Goal: Task Accomplishment & Management: Use online tool/utility

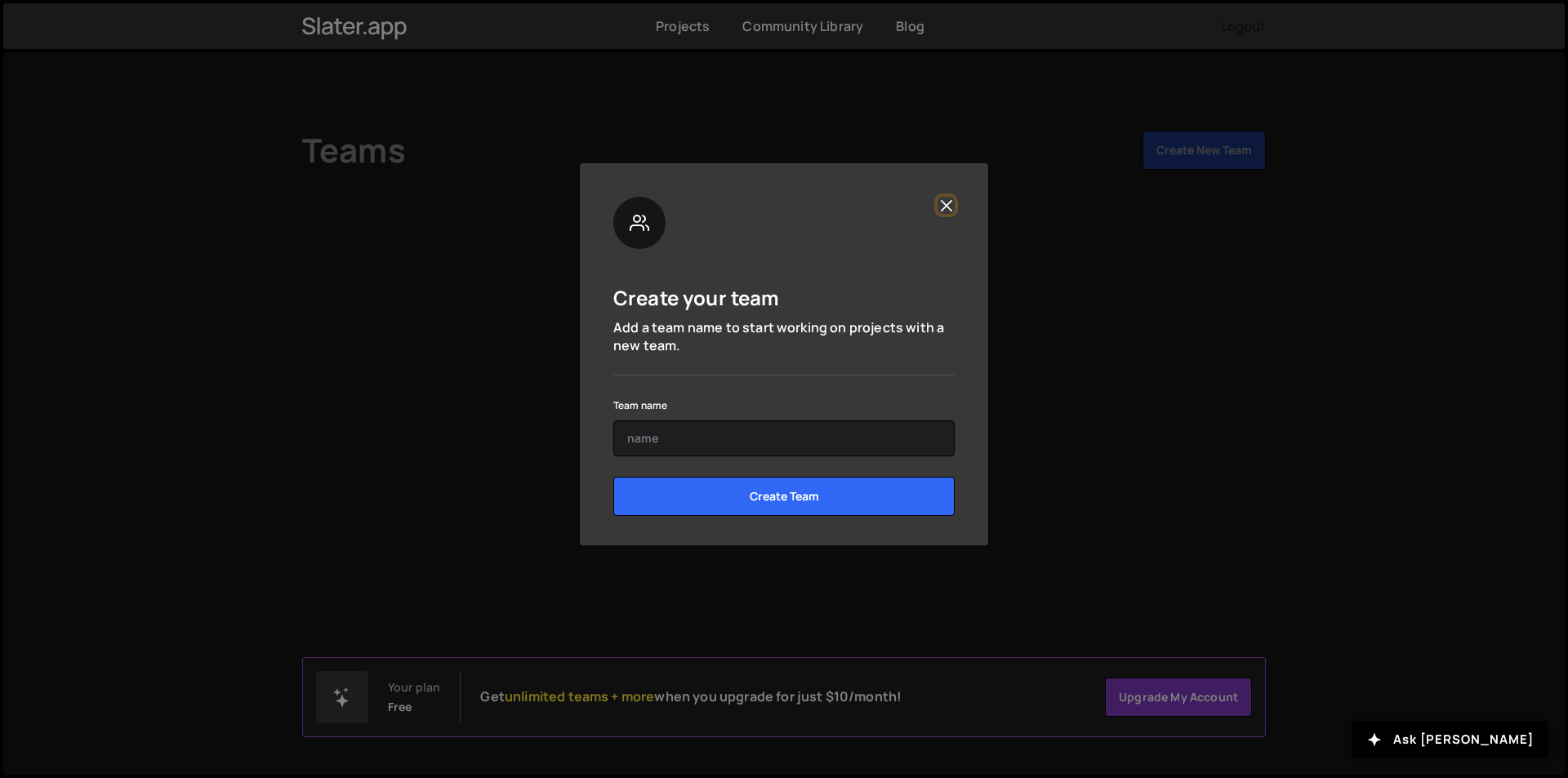
click at [942, 207] on button "Close" at bounding box center [946, 205] width 17 height 17
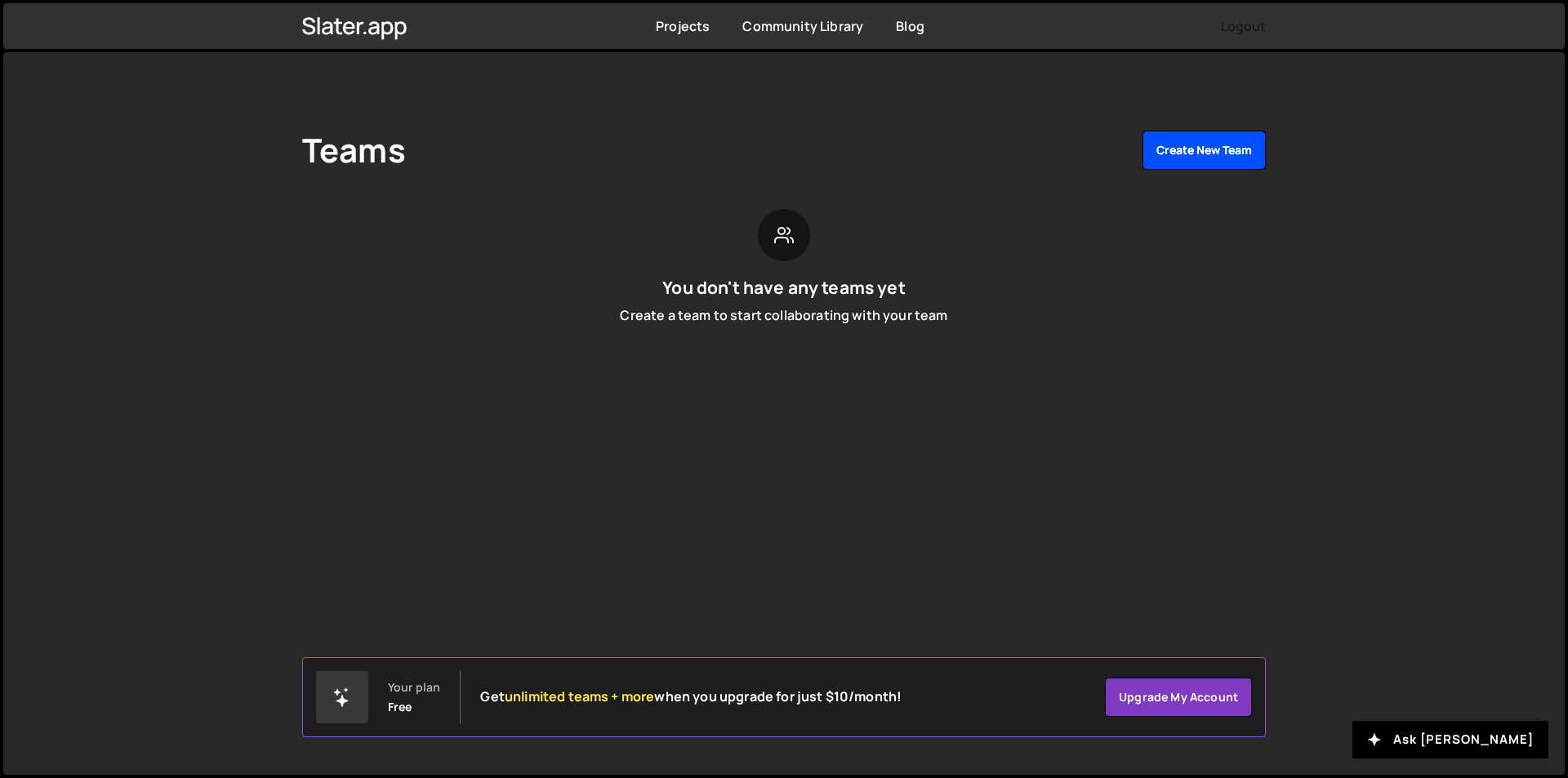
click at [1189, 157] on button "Create New Team" at bounding box center [1204, 150] width 124 height 40
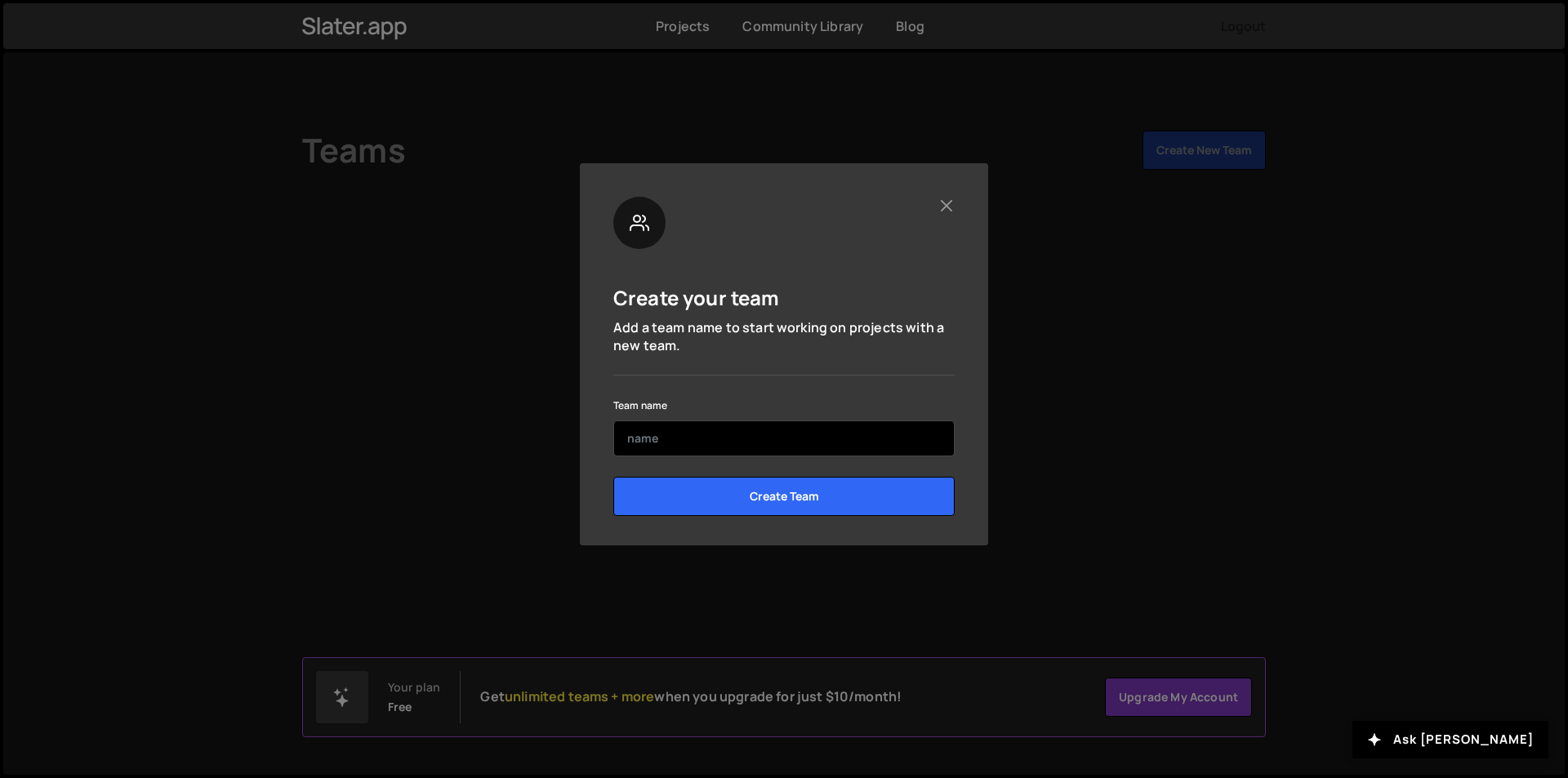
click at [828, 444] on input "text" at bounding box center [783, 438] width 341 height 36
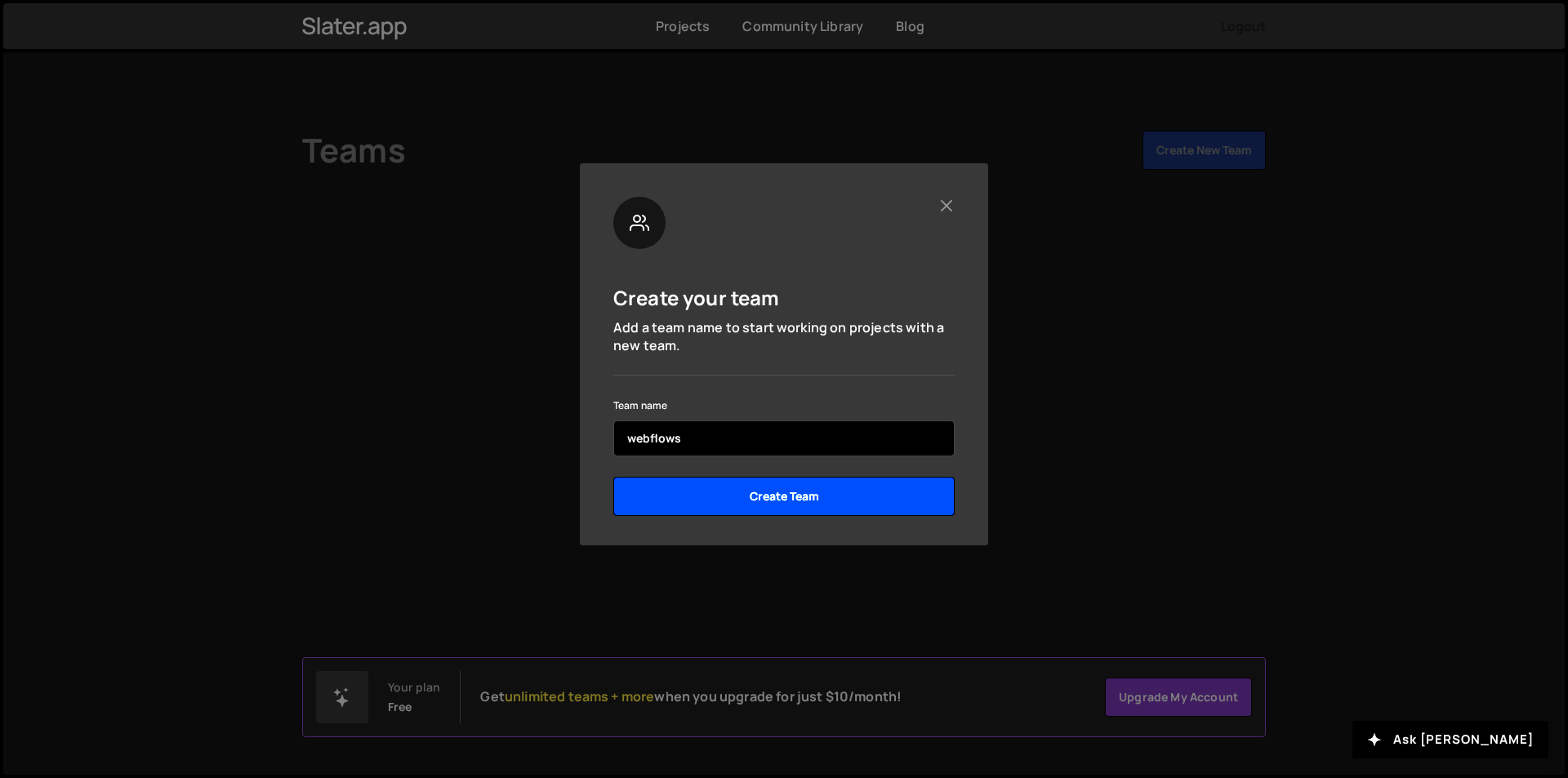
type input "webflows"
click at [789, 484] on input "Create Team" at bounding box center [783, 497] width 341 height 40
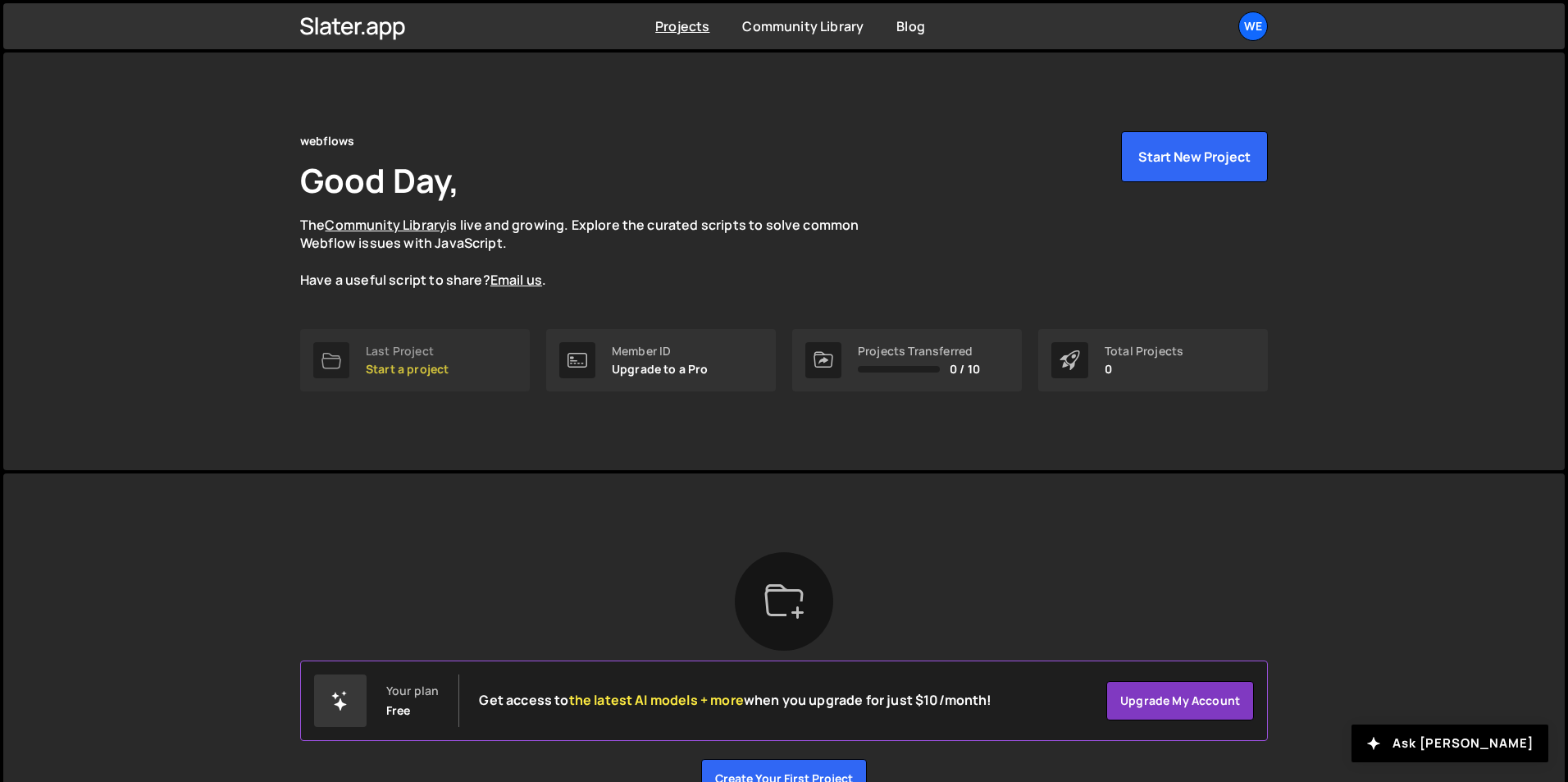
click at [422, 370] on p "Start a project" at bounding box center [407, 369] width 83 height 13
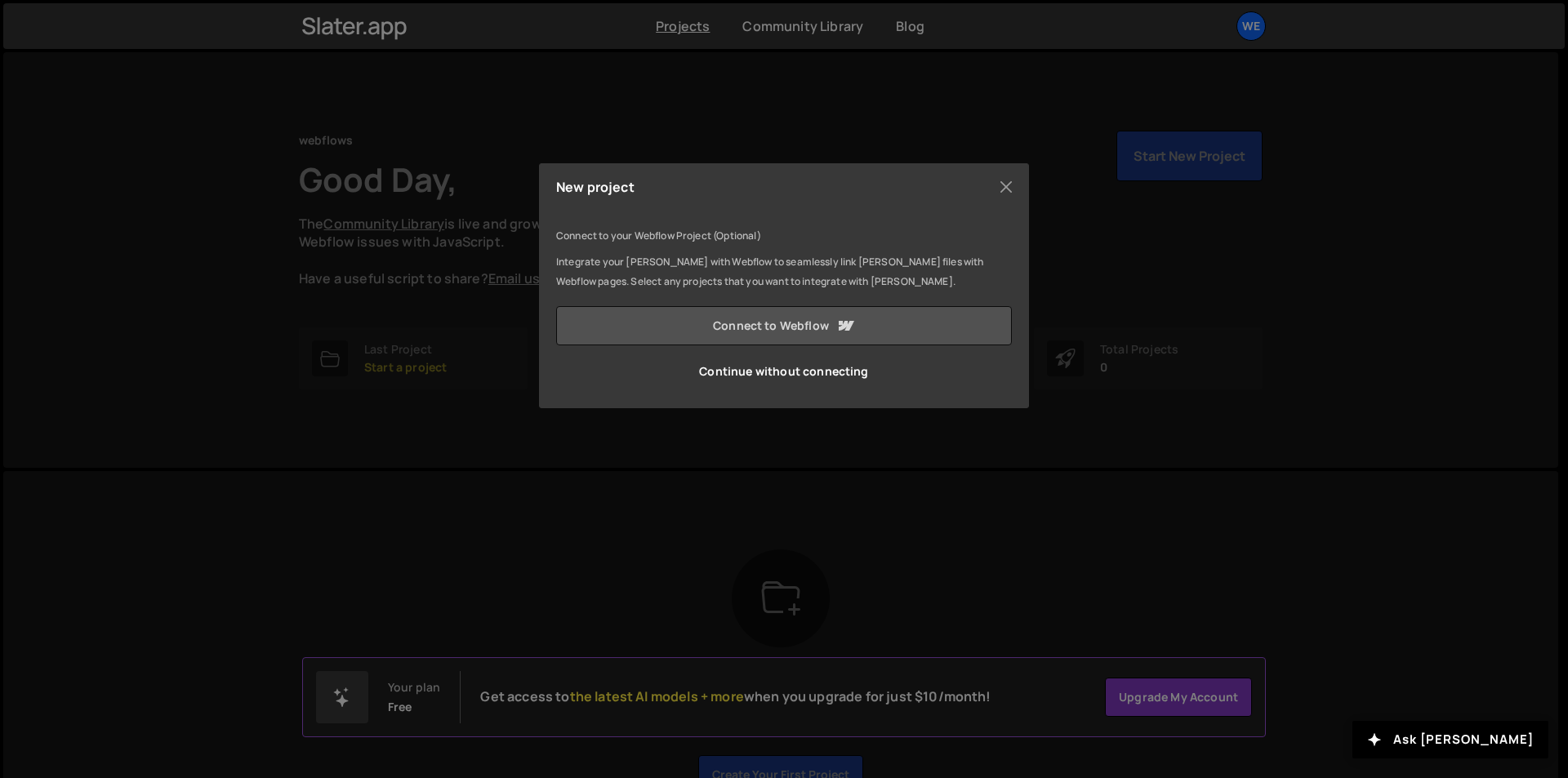
click at [722, 335] on link "Connect to Webflow" at bounding box center [784, 326] width 456 height 40
